Goal: Complete application form: Complete application form

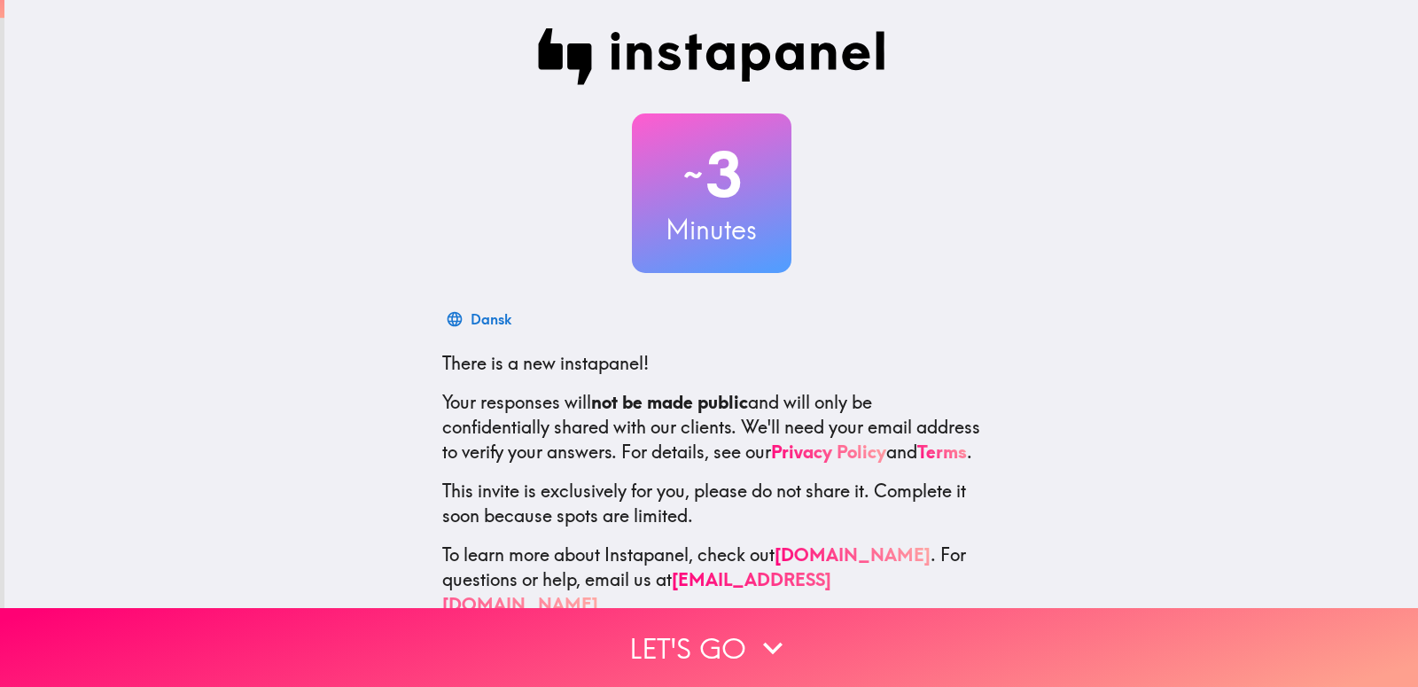
scroll to position [52, 0]
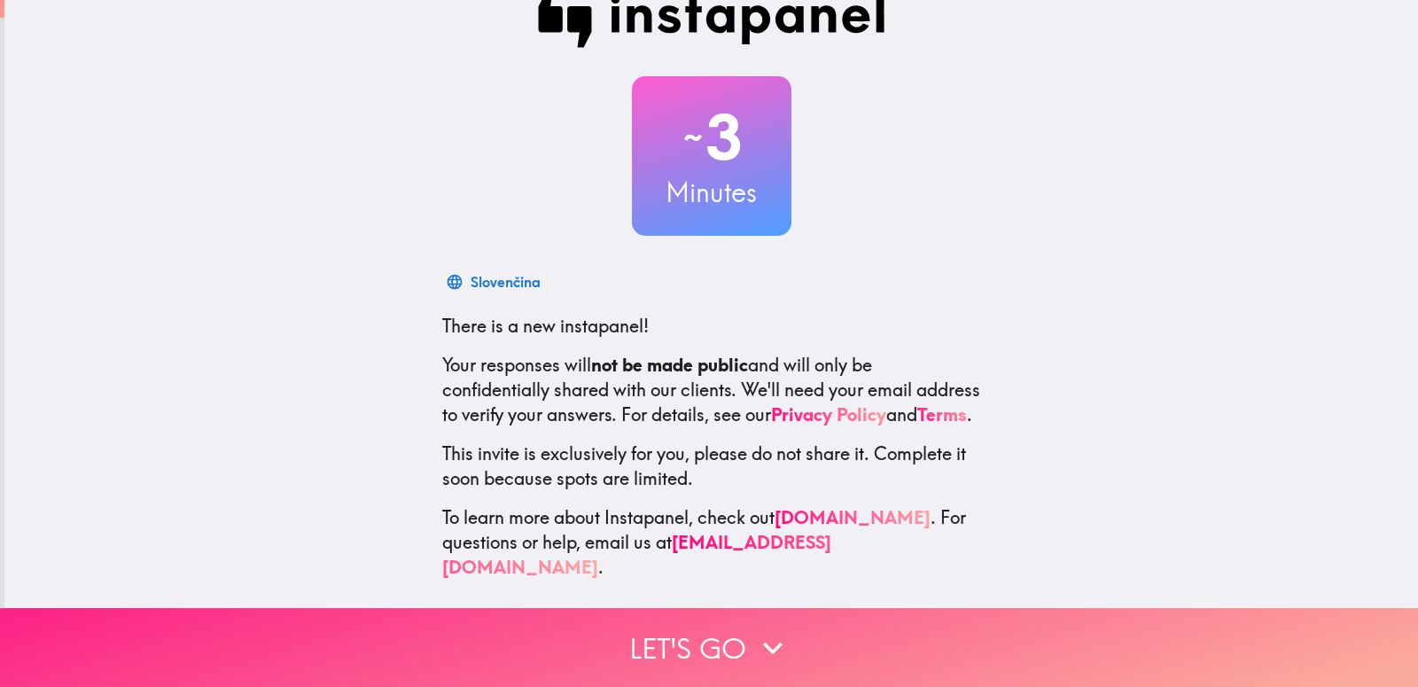
click at [686, 615] on button "Let's go" at bounding box center [709, 647] width 1418 height 79
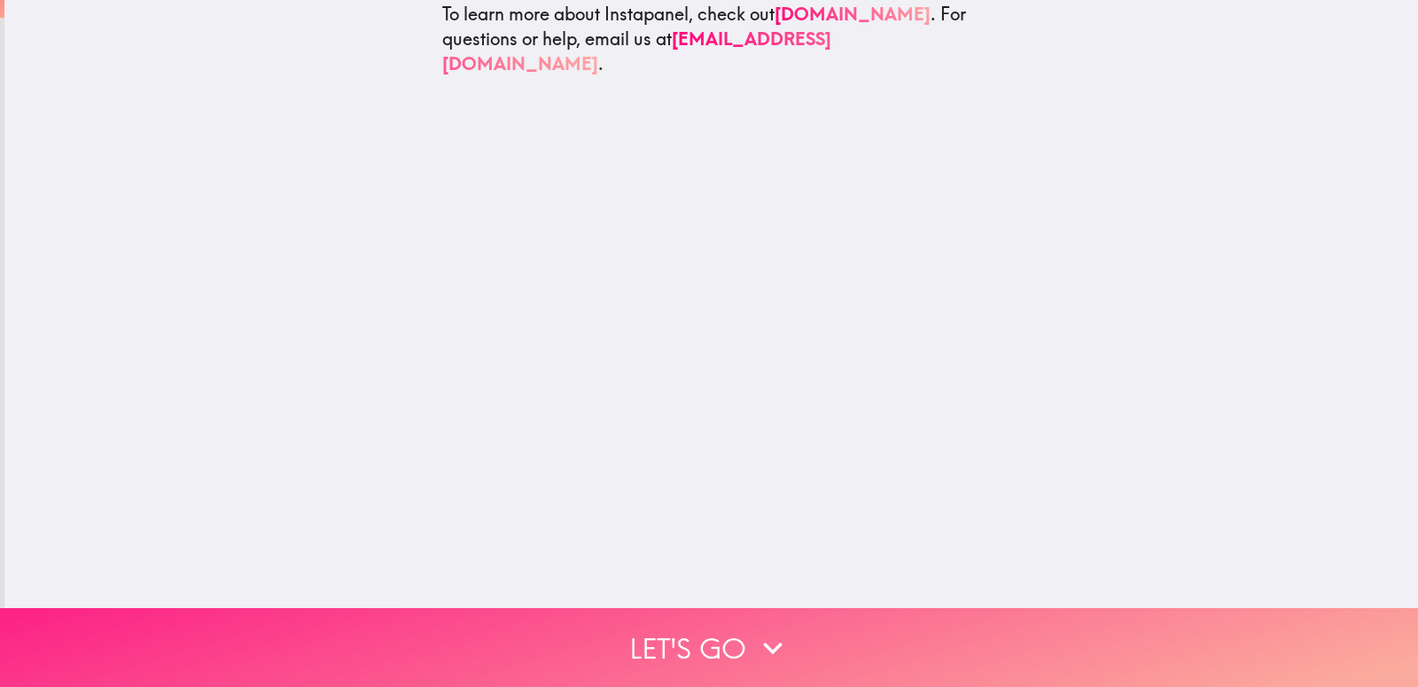
scroll to position [0, 0]
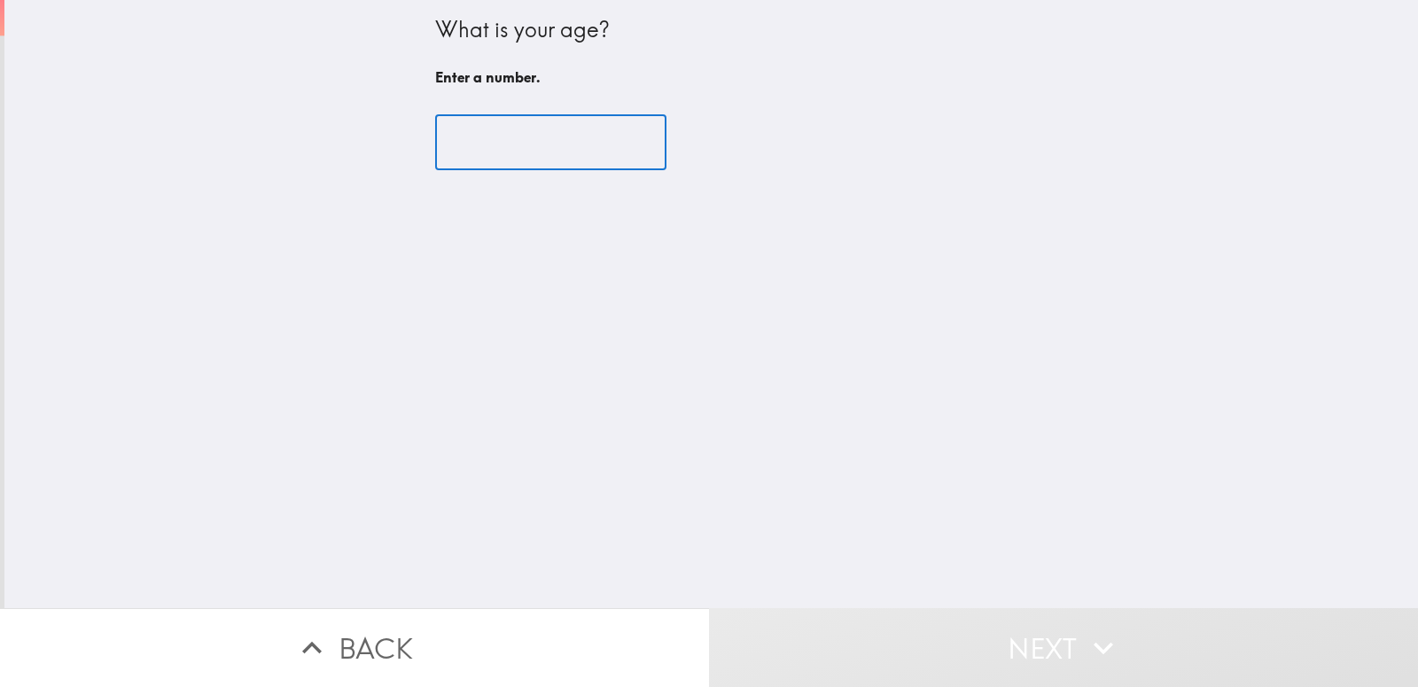
click at [540, 167] on input "number" at bounding box center [550, 142] width 231 height 55
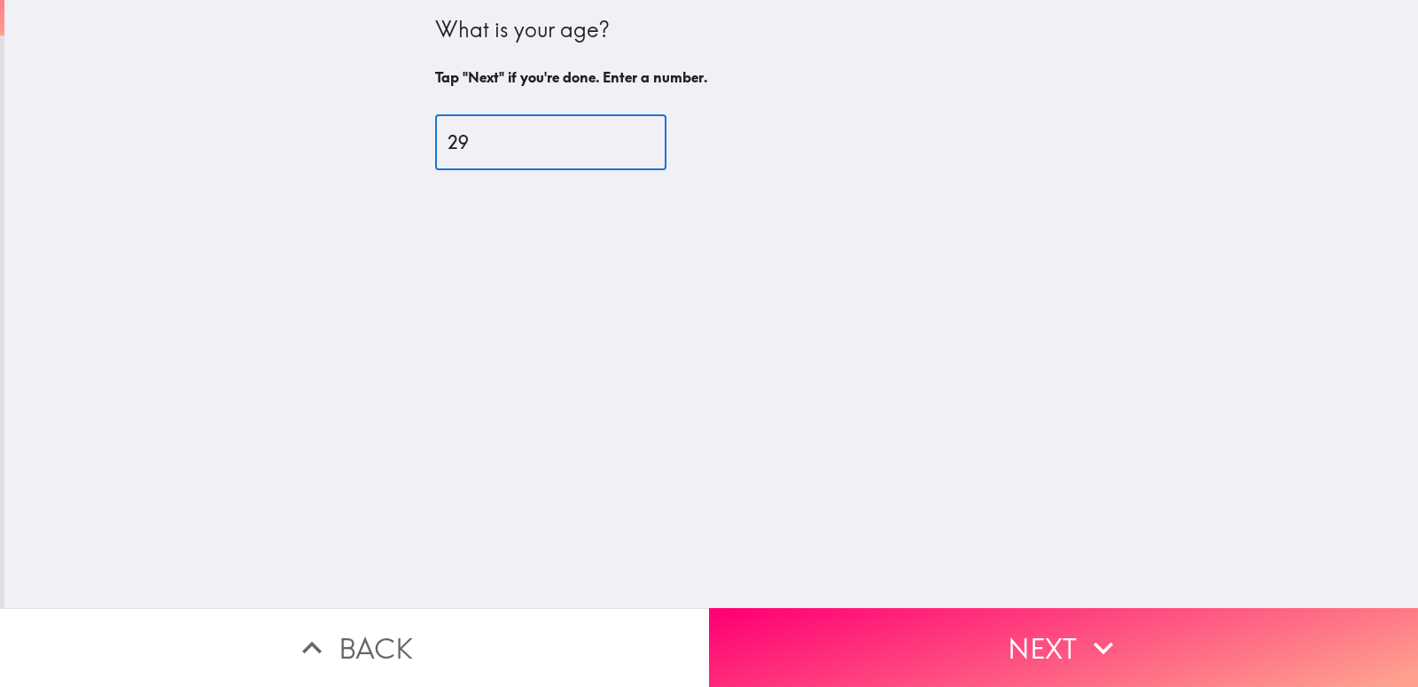
type input "29"
click at [495, 253] on div "What is your age? Tap "Next" if you're done. Enter a number. 29 ​" at bounding box center [710, 304] width 1413 height 608
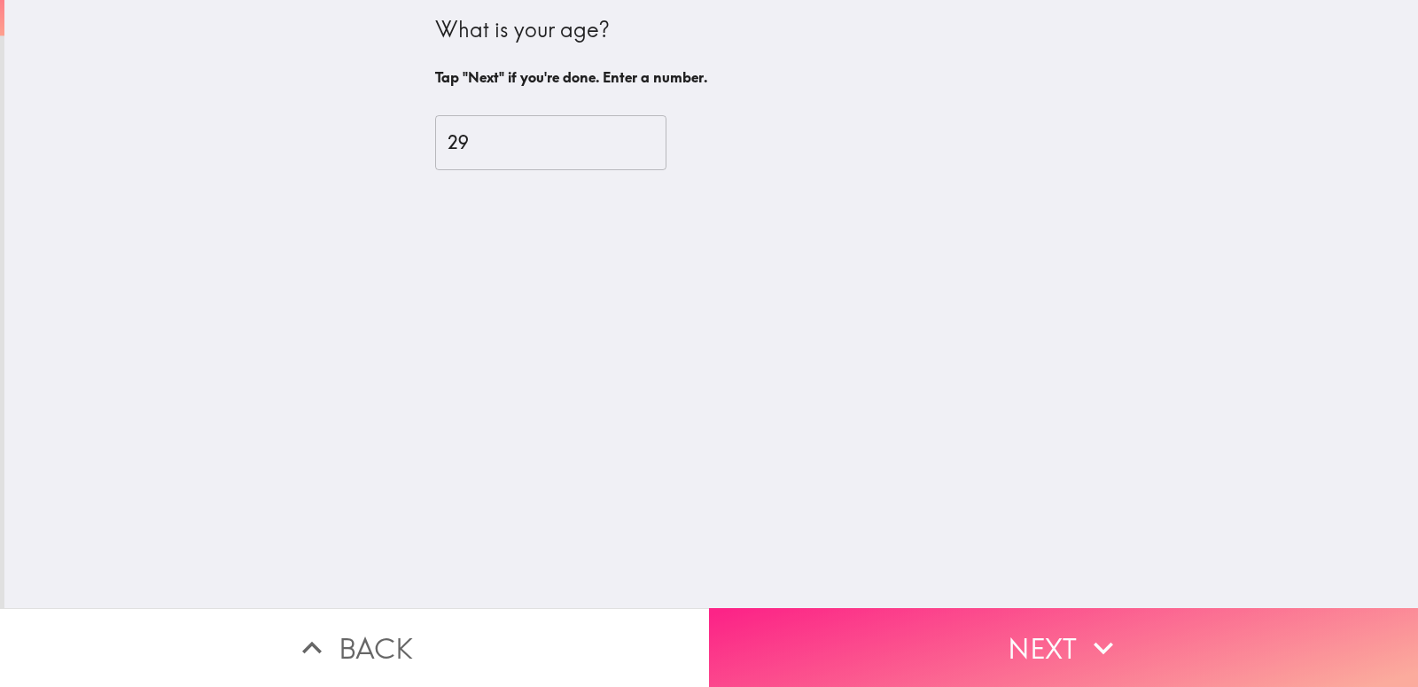
drag, startPoint x: 929, startPoint y: 612, endPoint x: 877, endPoint y: 556, distance: 75.9
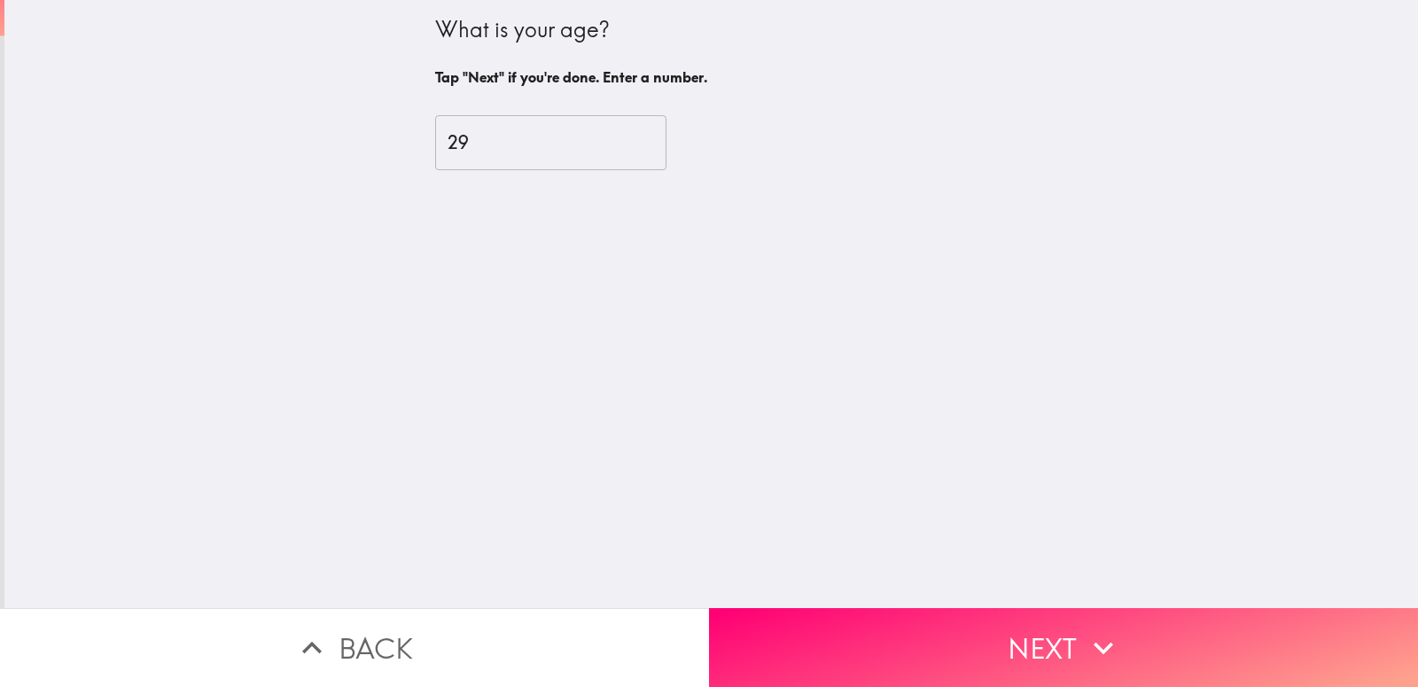
click at [929, 611] on button "Next" at bounding box center [1063, 647] width 709 height 79
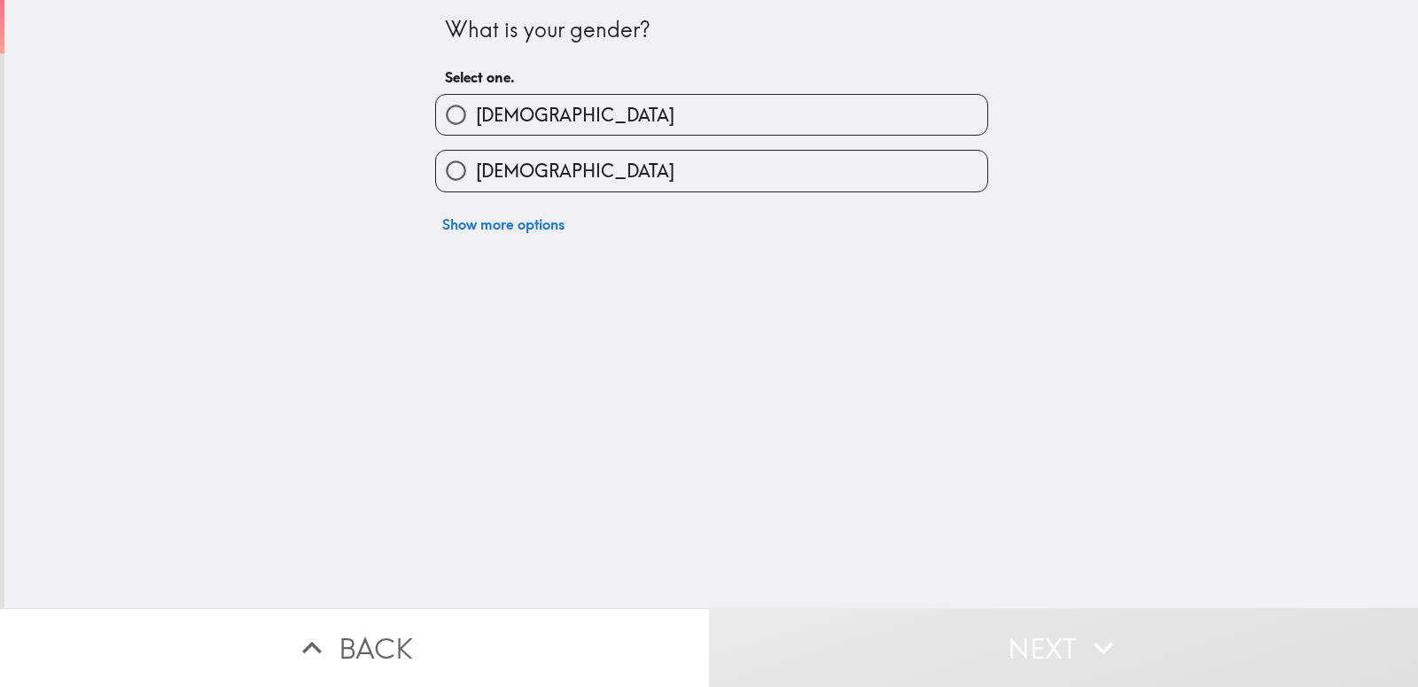
click at [565, 168] on label "[DEMOGRAPHIC_DATA]" at bounding box center [711, 171] width 551 height 40
click at [476, 168] on input "[DEMOGRAPHIC_DATA]" at bounding box center [456, 171] width 40 height 40
radio input "true"
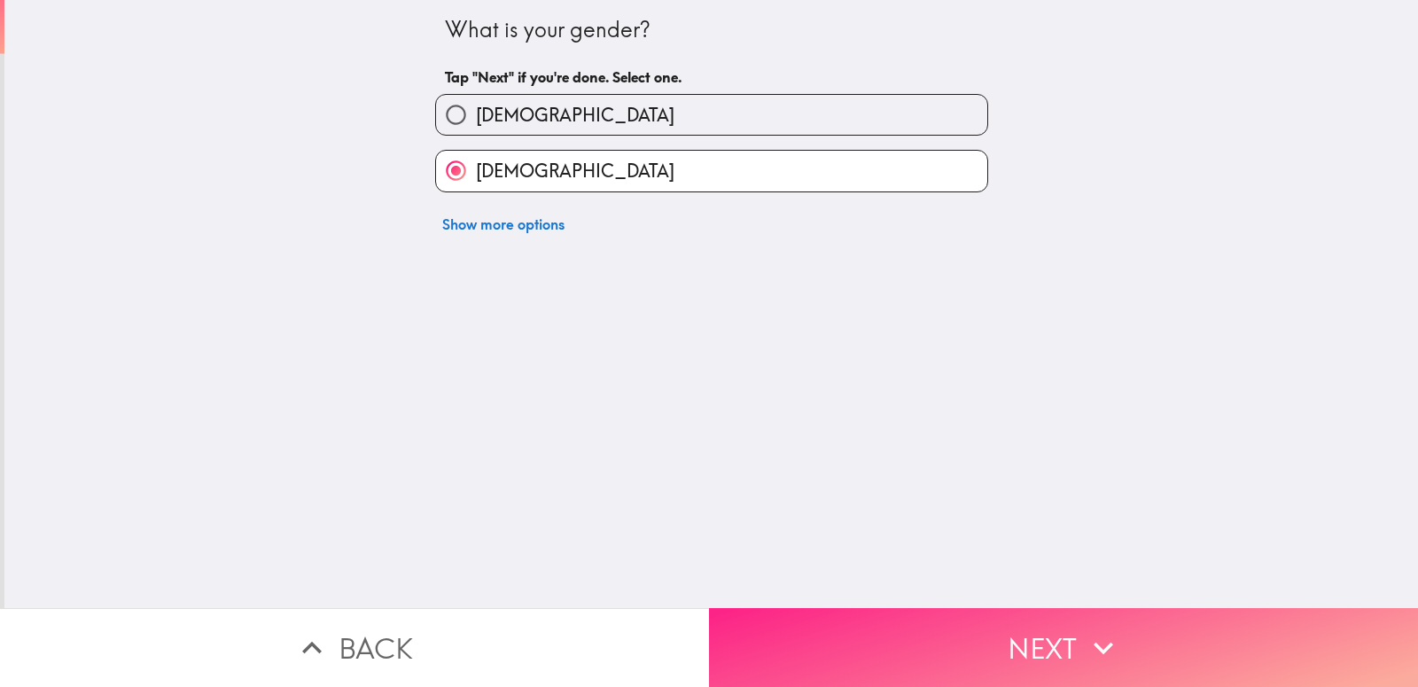
click at [915, 610] on button "Next" at bounding box center [1063, 647] width 709 height 79
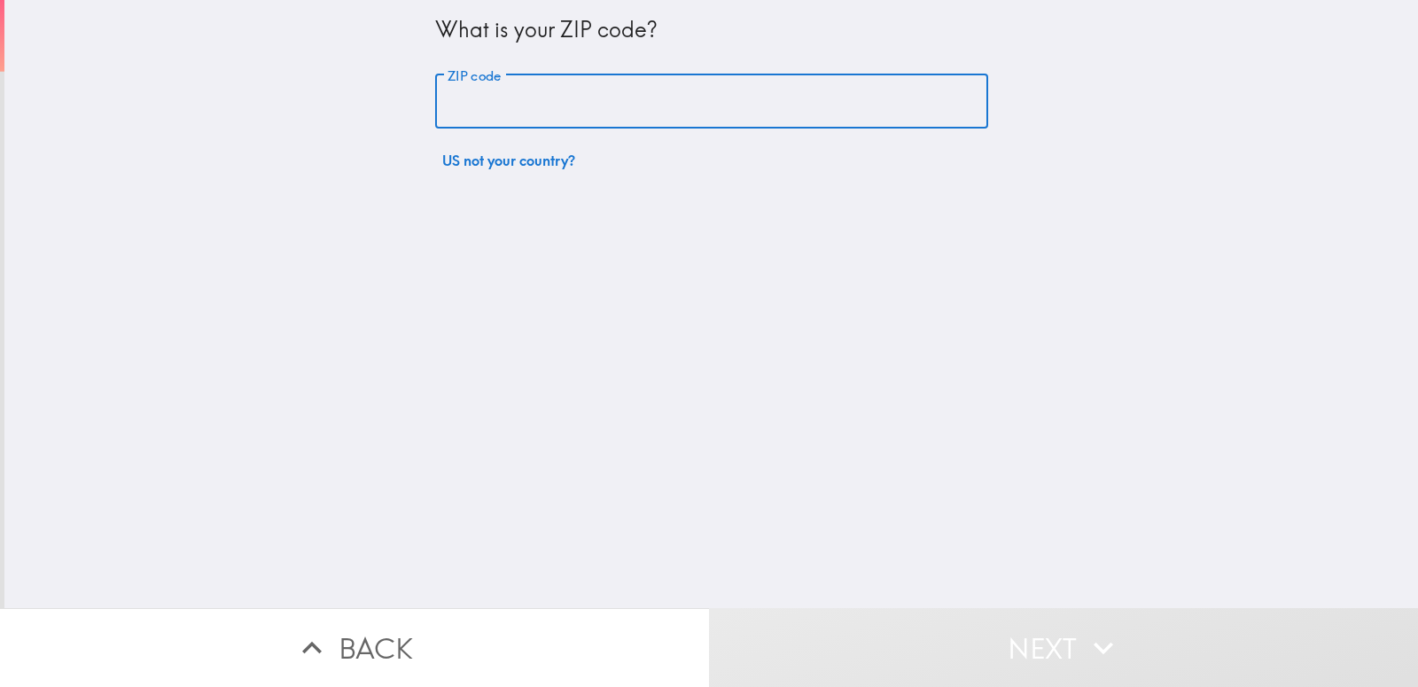
click at [548, 108] on input "ZIP code" at bounding box center [711, 101] width 553 height 55
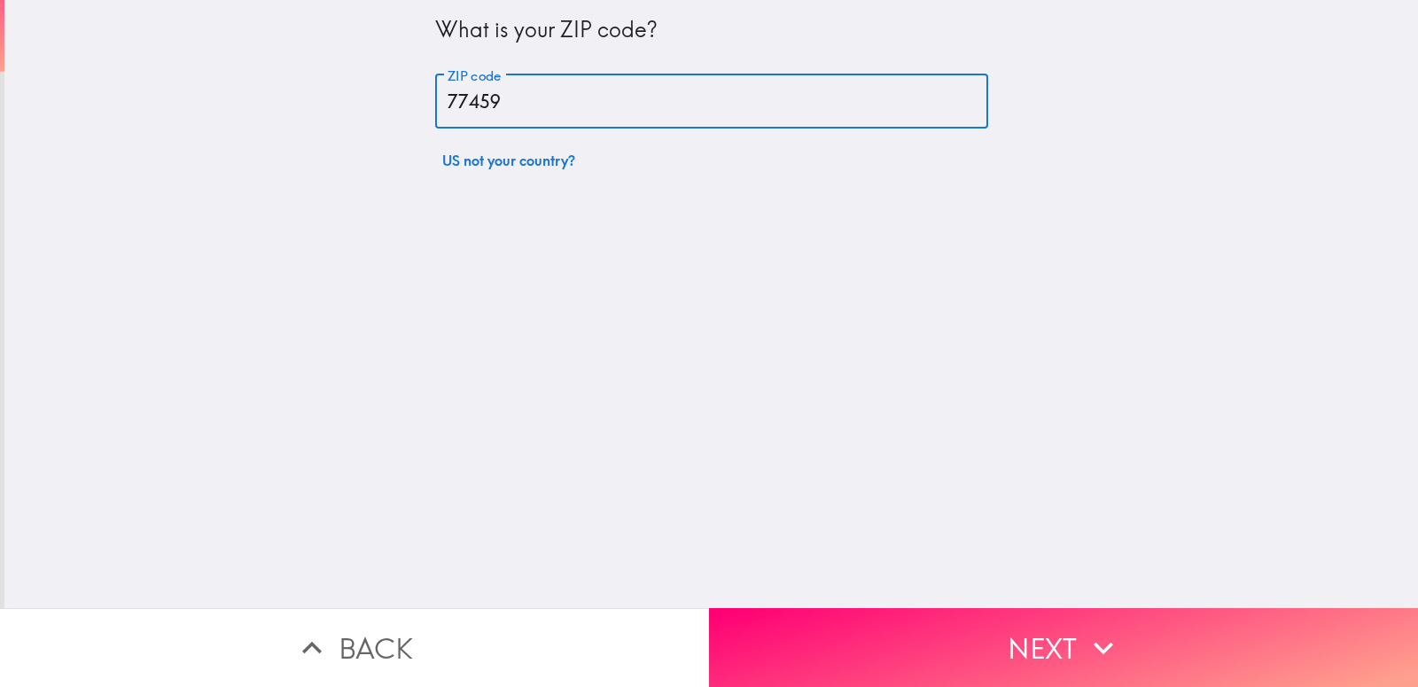
type input "77459"
click at [657, 241] on div "What is your ZIP code? ZIP code 77459 ZIP code US not your country?" at bounding box center [710, 304] width 1413 height 608
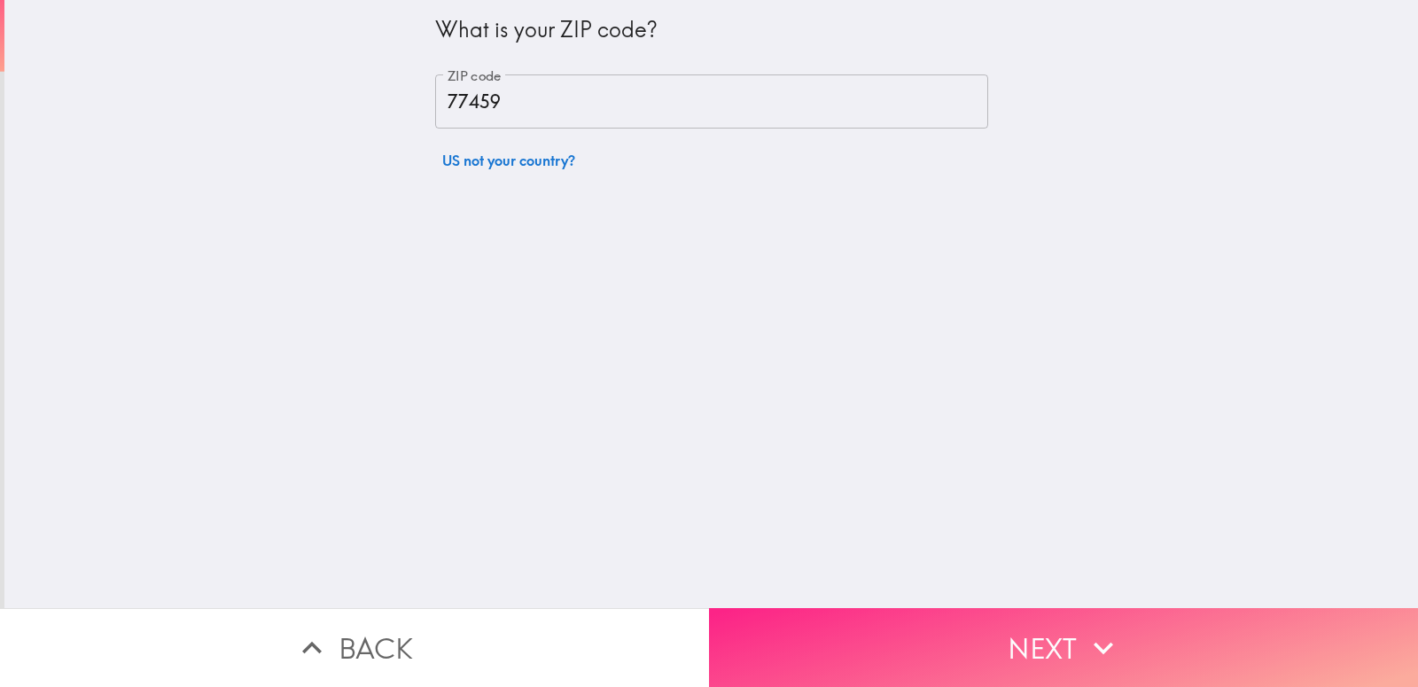
click at [986, 609] on button "Next" at bounding box center [1063, 647] width 709 height 79
